Goal: Find specific page/section: Find specific page/section

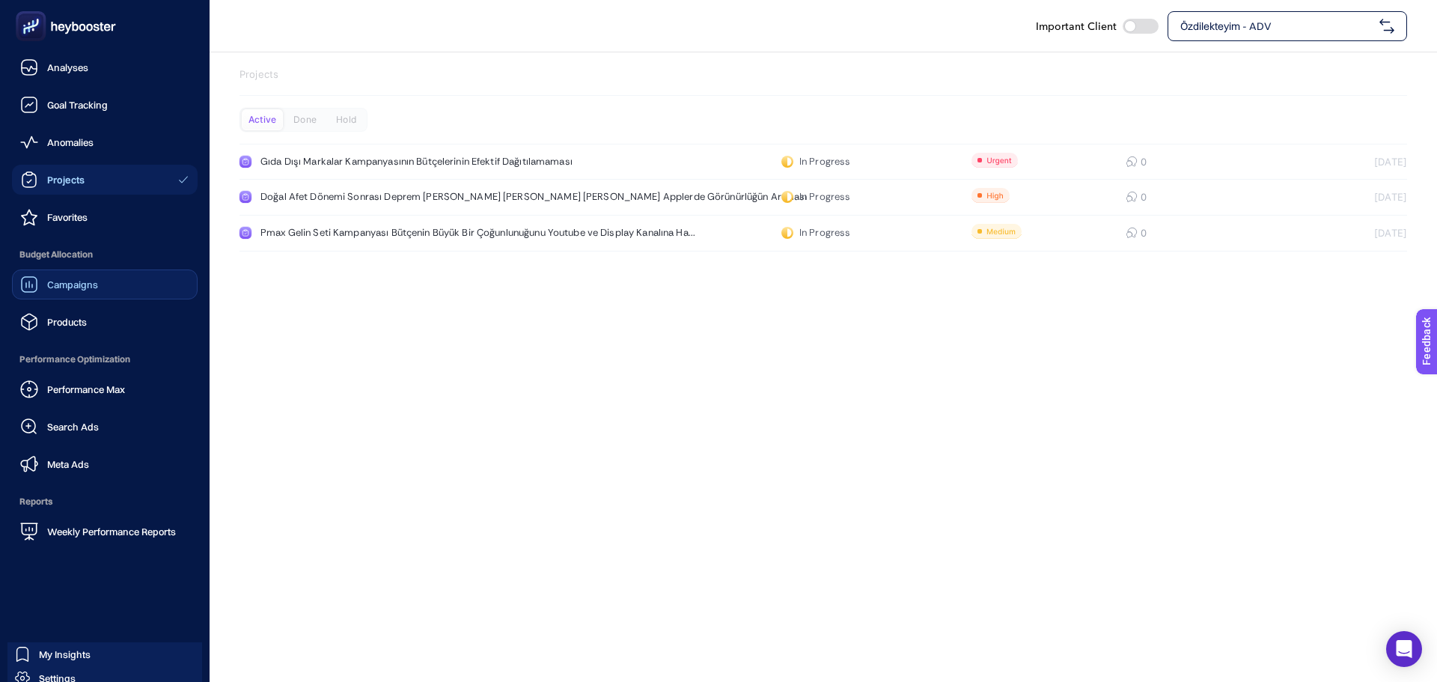
click at [65, 282] on span "Campaigns" at bounding box center [72, 285] width 51 height 12
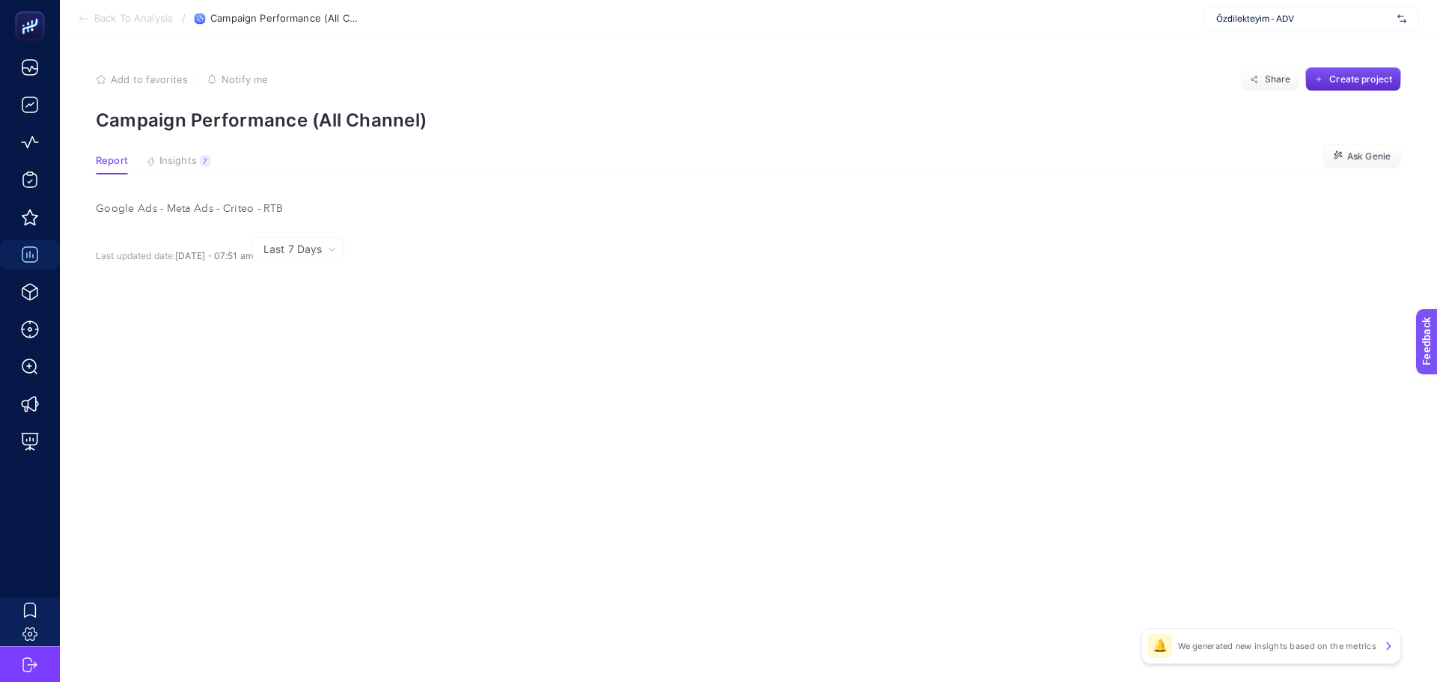
click at [1228, 22] on span "Özdilekteyim - ADV" at bounding box center [1304, 19] width 175 height 12
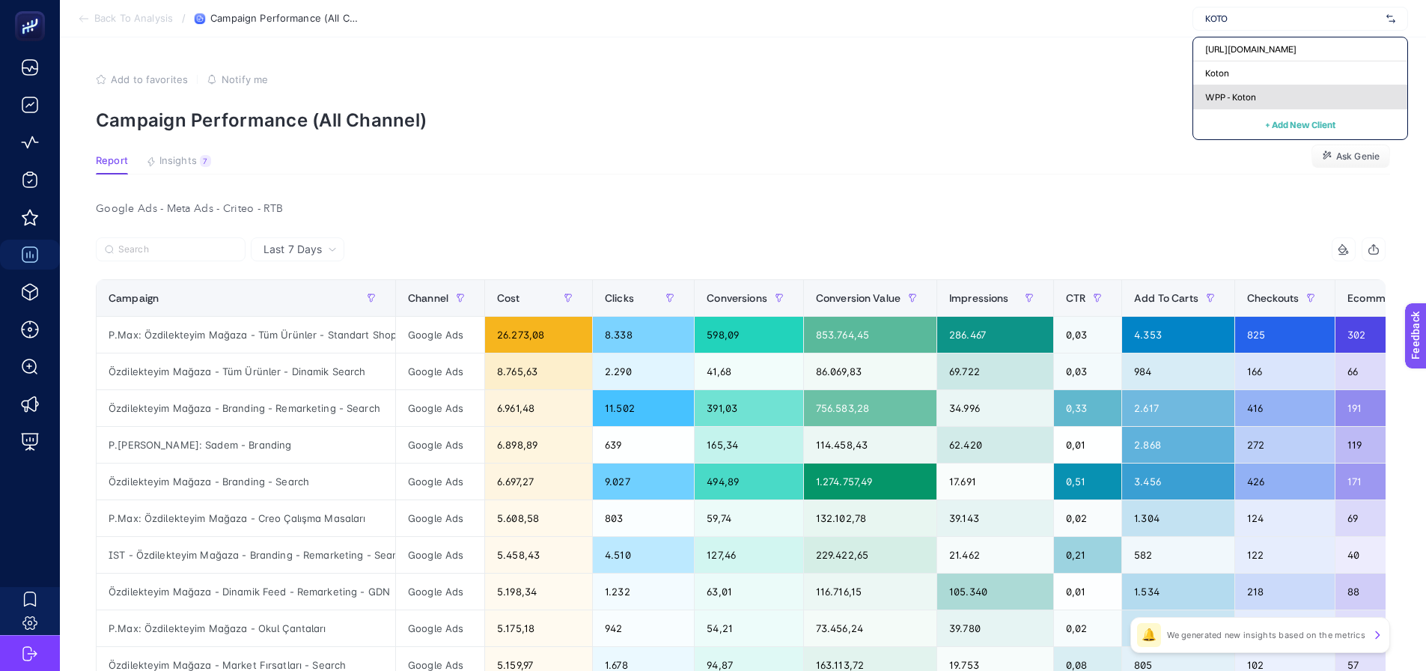
type input "KOTO"
click at [1232, 106] on div "WPP - Koton" at bounding box center [1300, 97] width 214 height 24
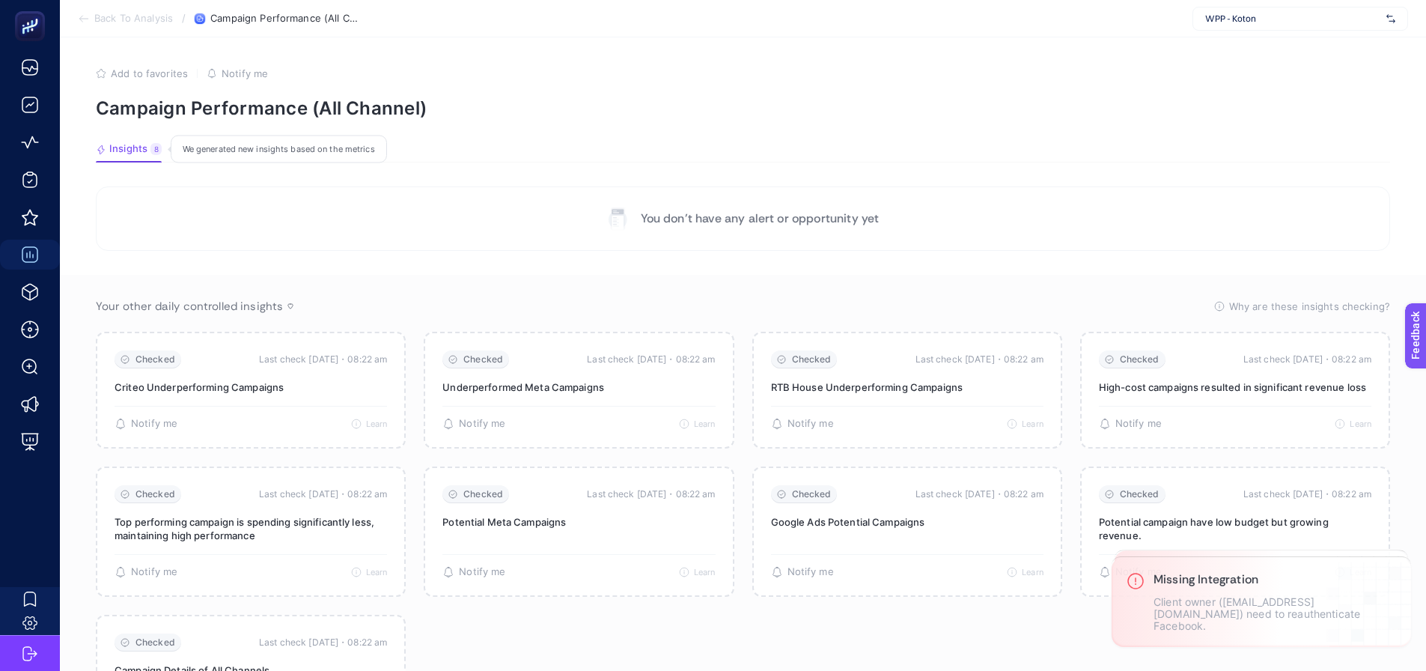
click at [139, 147] on span "Insights" at bounding box center [128, 149] width 38 height 12
